Goal: Information Seeking & Learning: Learn about a topic

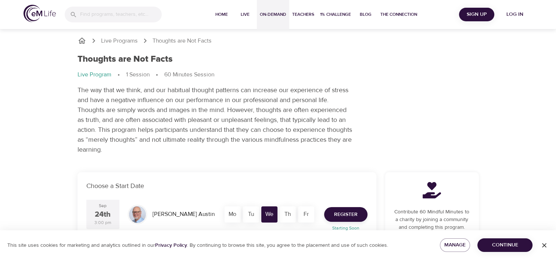
click at [265, 11] on span "On-Demand" at bounding box center [273, 15] width 26 height 8
select select "recent"
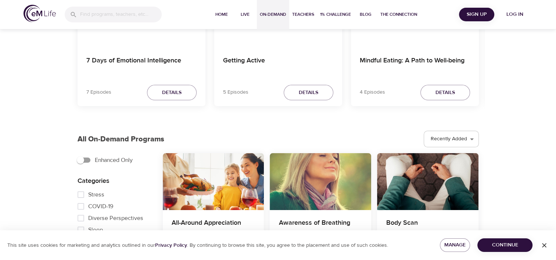
scroll to position [147, 0]
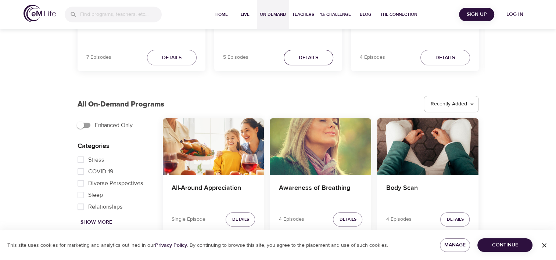
click at [300, 56] on span "Details" at bounding box center [308, 57] width 19 height 9
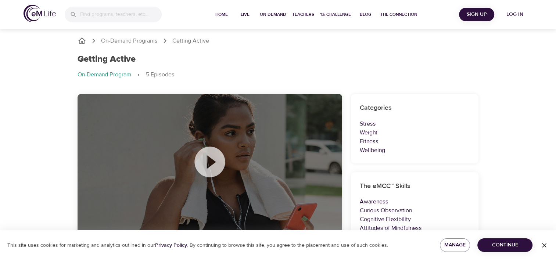
drag, startPoint x: 521, startPoint y: 13, endPoint x: 410, endPoint y: 71, distance: 125.5
click at [410, 71] on ol "On-Demand Program 5 Episodes" at bounding box center [278, 75] width 401 height 9
click at [510, 14] on span "Log in" at bounding box center [514, 14] width 29 height 9
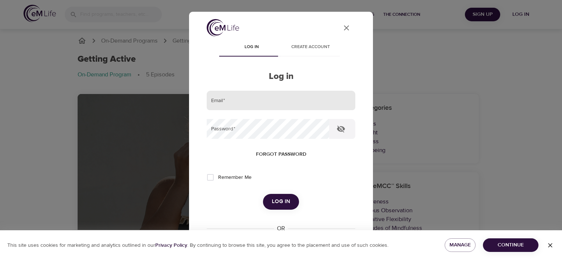
click at [283, 101] on input "email" at bounding box center [281, 101] width 149 height 20
click at [423, 90] on div "User Profile Log in Create account Log in Email   * Password   * Forgot passwor…" at bounding box center [281, 130] width 562 height 260
